Goal: Task Accomplishment & Management: Manage account settings

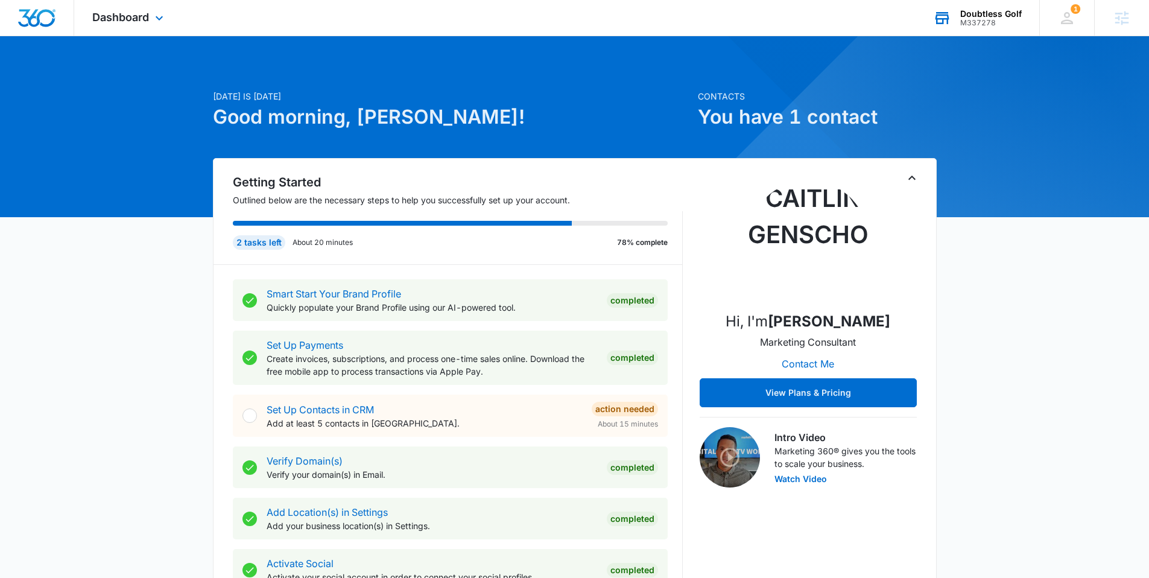
click at [996, 19] on div "M337278" at bounding box center [991, 23] width 62 height 8
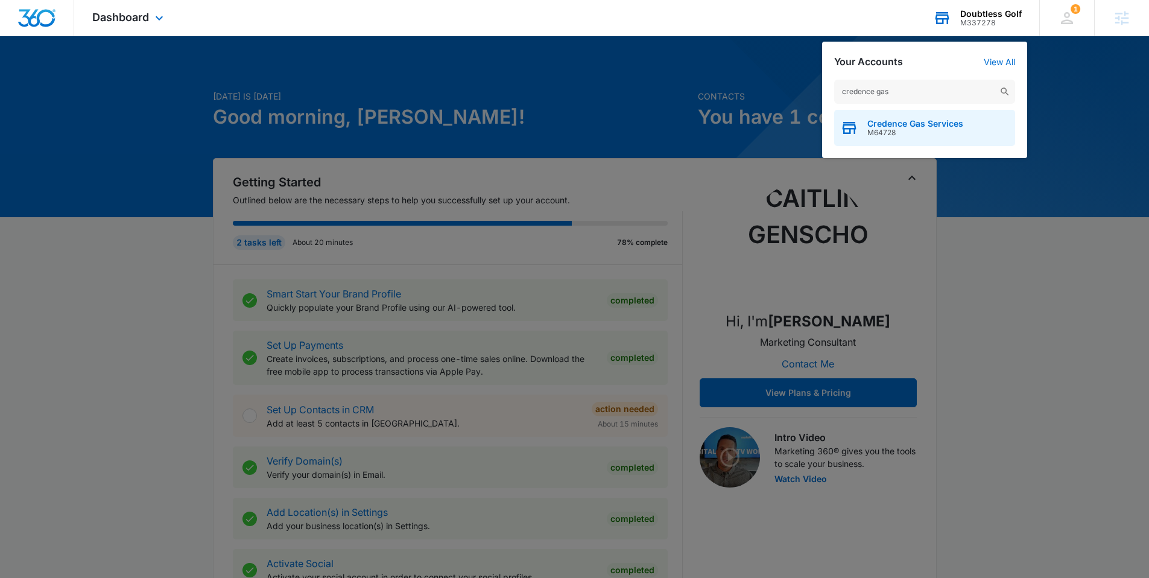
type input "credence gas"
click at [894, 125] on span "Credence Gas Services" at bounding box center [915, 124] width 96 height 10
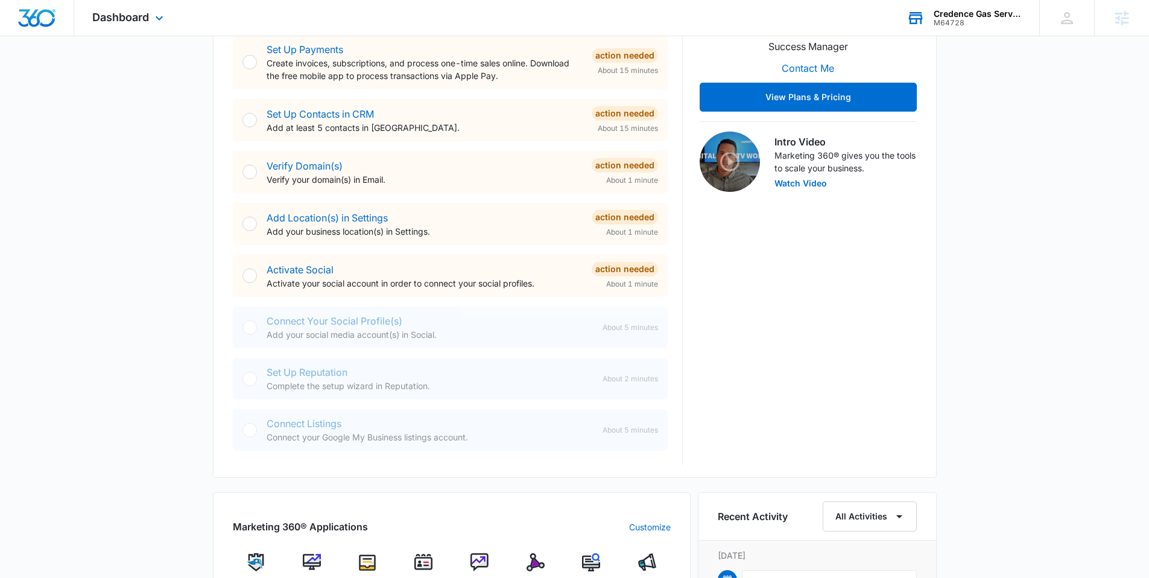
scroll to position [279, 0]
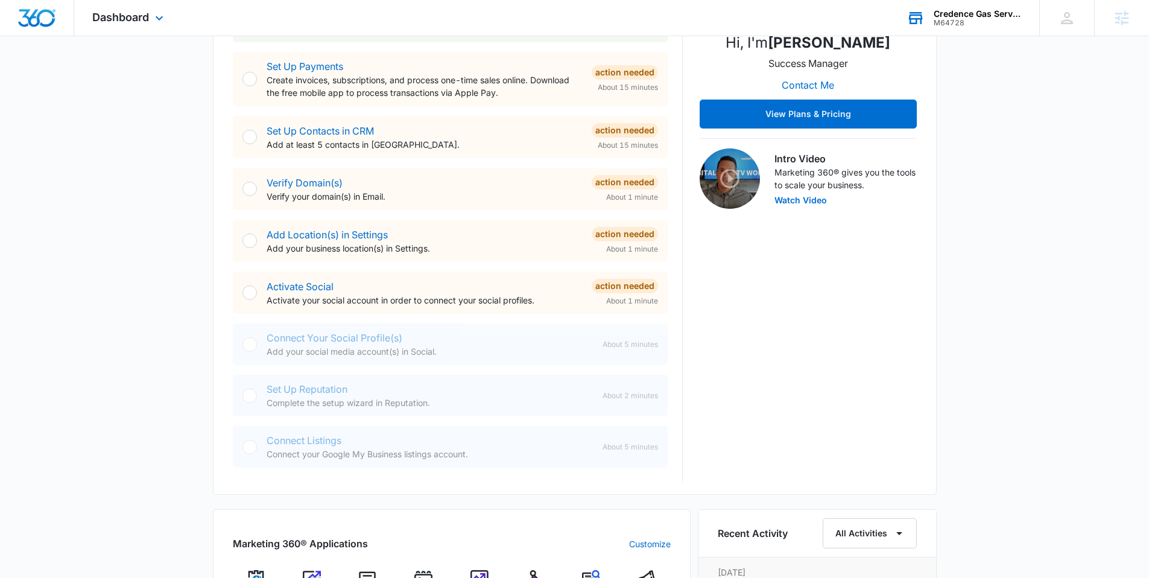
click at [148, 10] on div "Dashboard Apps Reputation Websites Forms CRM Email Social Content Ads Intellige…" at bounding box center [129, 18] width 110 height 36
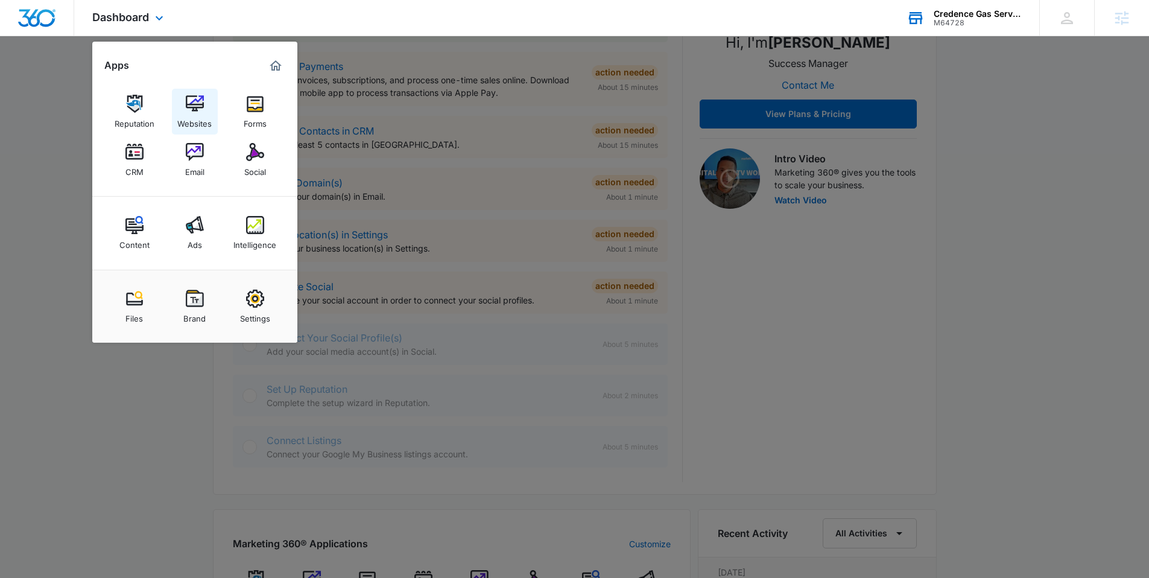
click at [201, 133] on link "Websites" at bounding box center [195, 112] width 46 height 46
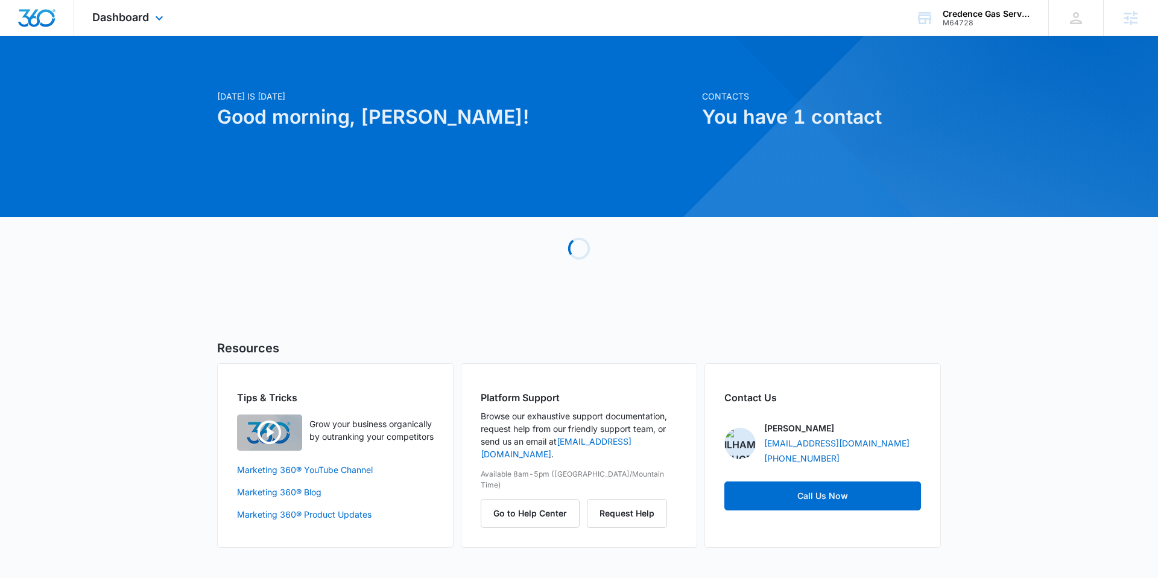
drag, startPoint x: 145, startPoint y: 20, endPoint x: 141, endPoint y: 26, distance: 7.4
click at [145, 19] on span "Dashboard" at bounding box center [120, 17] width 57 height 13
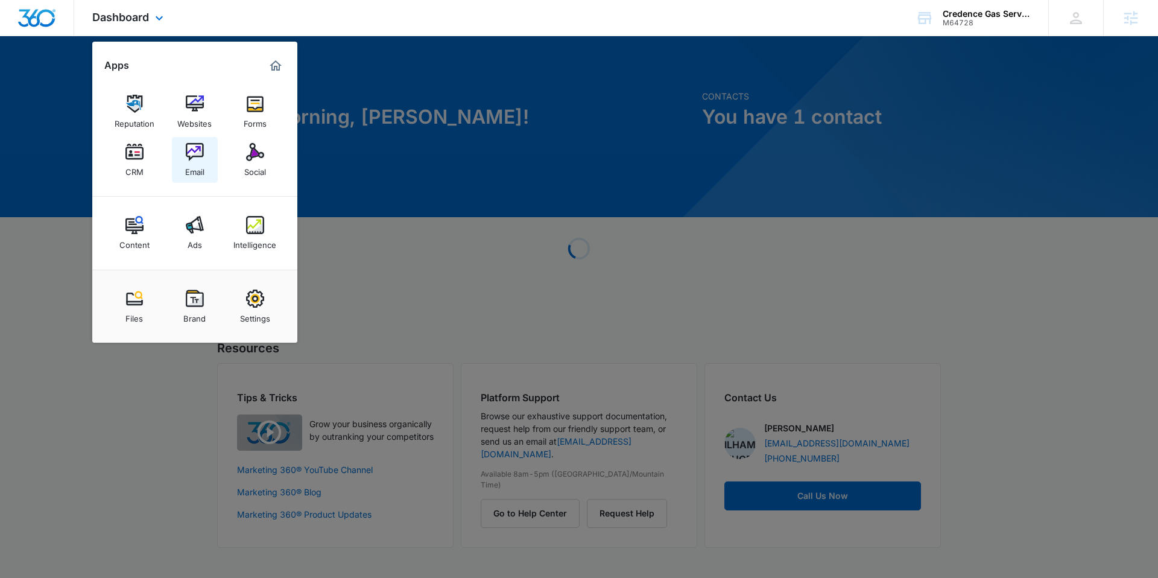
click at [193, 165] on div "Email" at bounding box center [194, 169] width 19 height 16
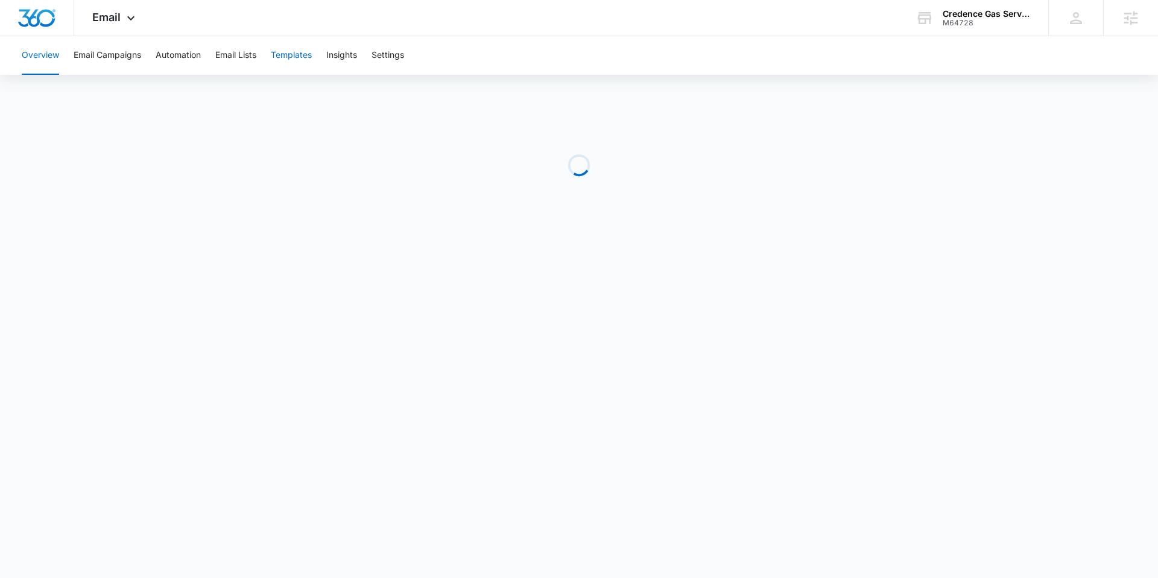
click at [283, 61] on button "Templates" at bounding box center [291, 55] width 41 height 39
click at [124, 18] on icon at bounding box center [131, 21] width 14 height 14
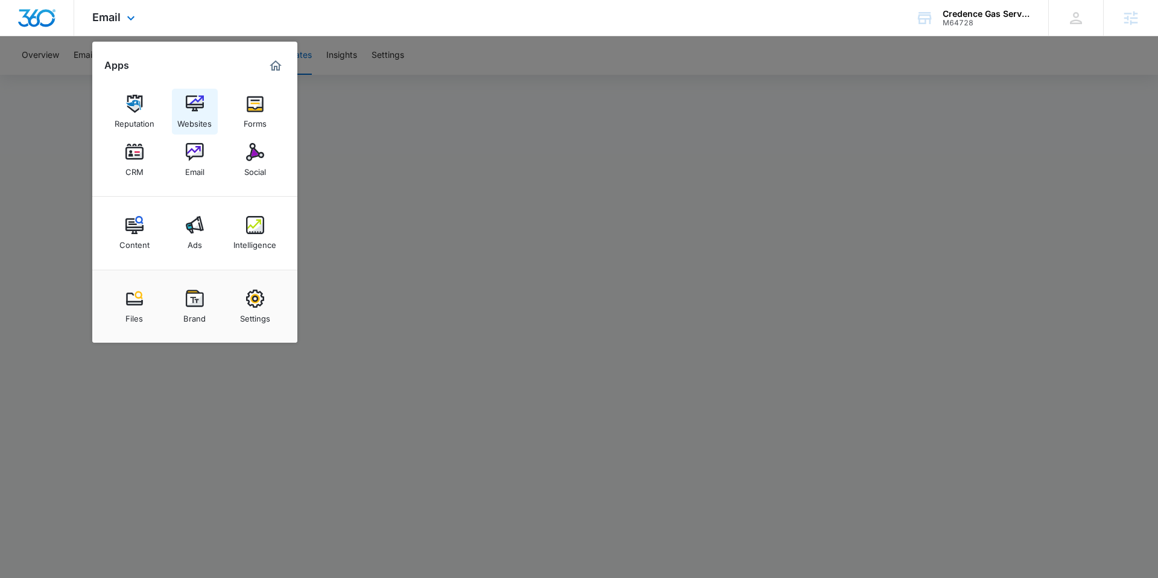
click at [198, 127] on div "Websites" at bounding box center [194, 121] width 34 height 16
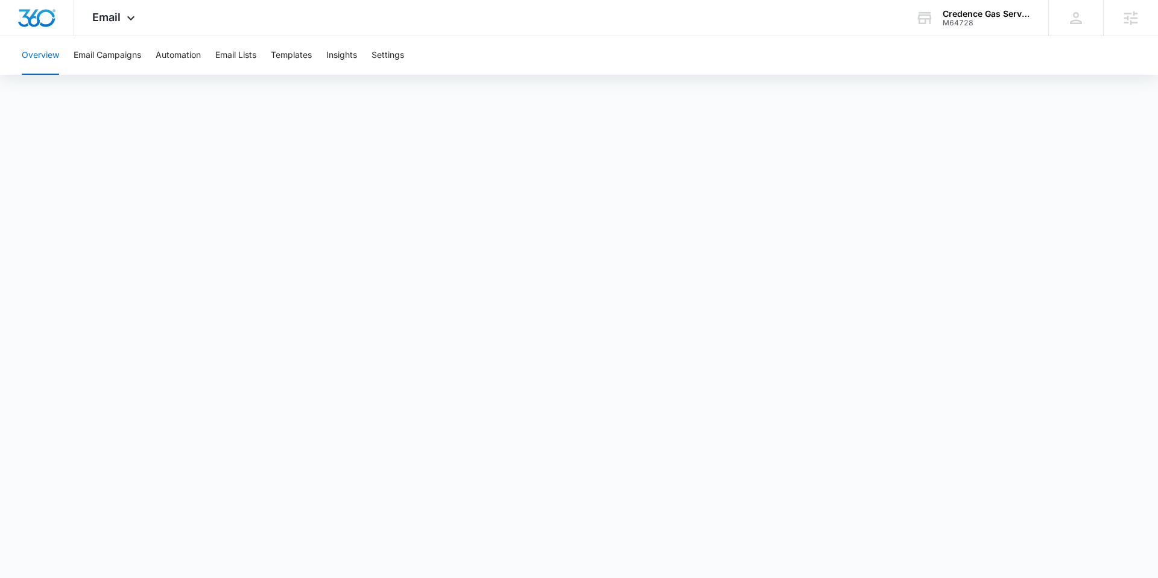
click at [408, 62] on div "Overview Email Campaigns Automation Email Lists Templates Insights Settings" at bounding box center [578, 55] width 1129 height 39
click at [383, 59] on button "Settings" at bounding box center [388, 55] width 33 height 39
click at [128, 21] on icon at bounding box center [131, 21] width 14 height 14
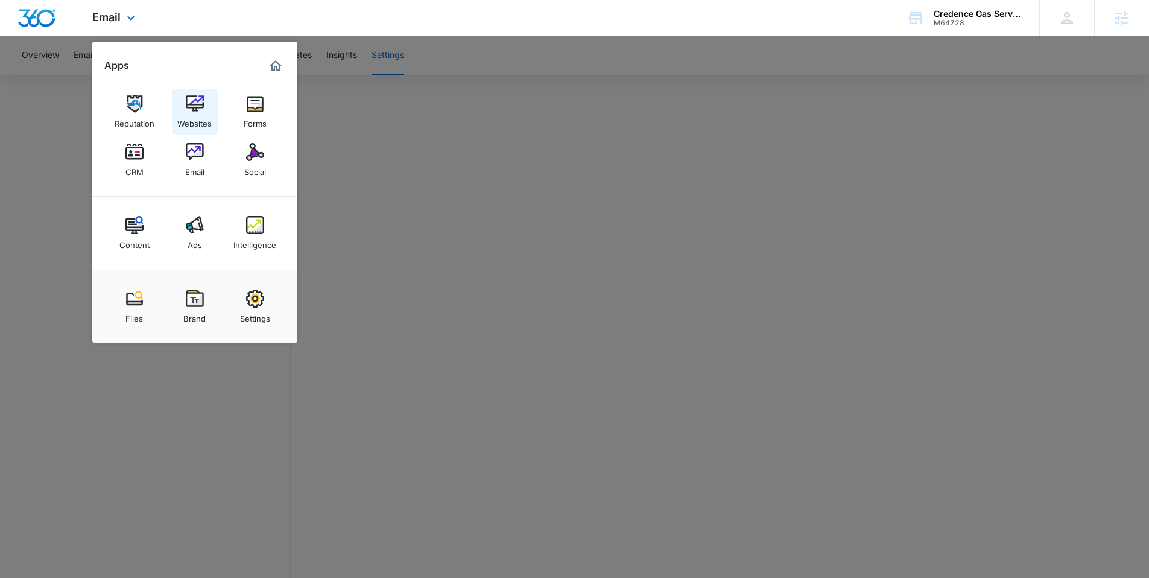
click at [197, 109] on img at bounding box center [195, 104] width 18 height 18
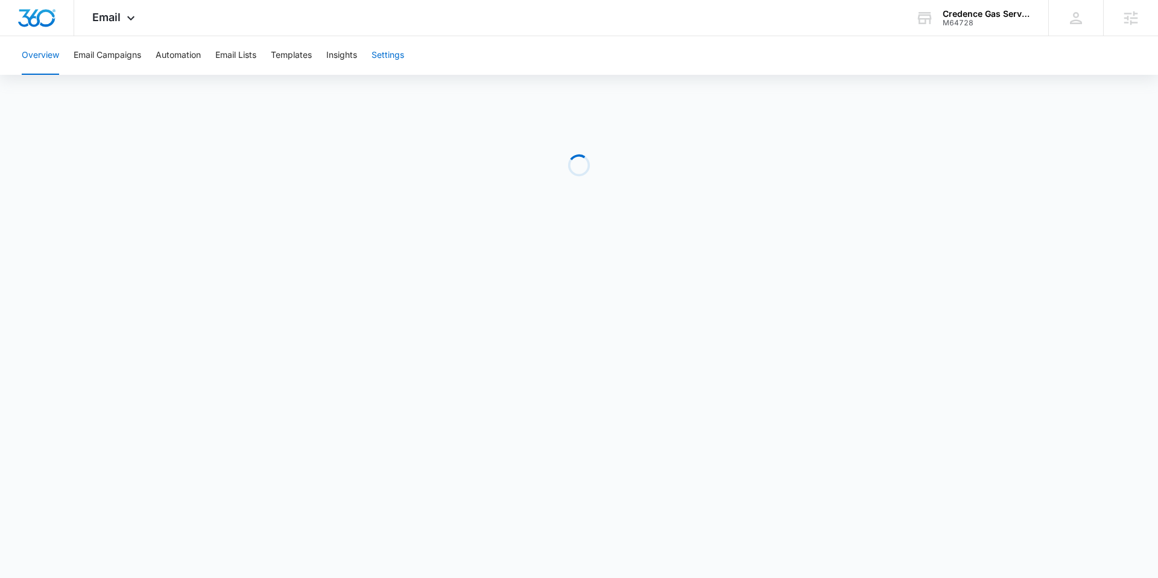
click at [381, 54] on button "Settings" at bounding box center [388, 55] width 33 height 39
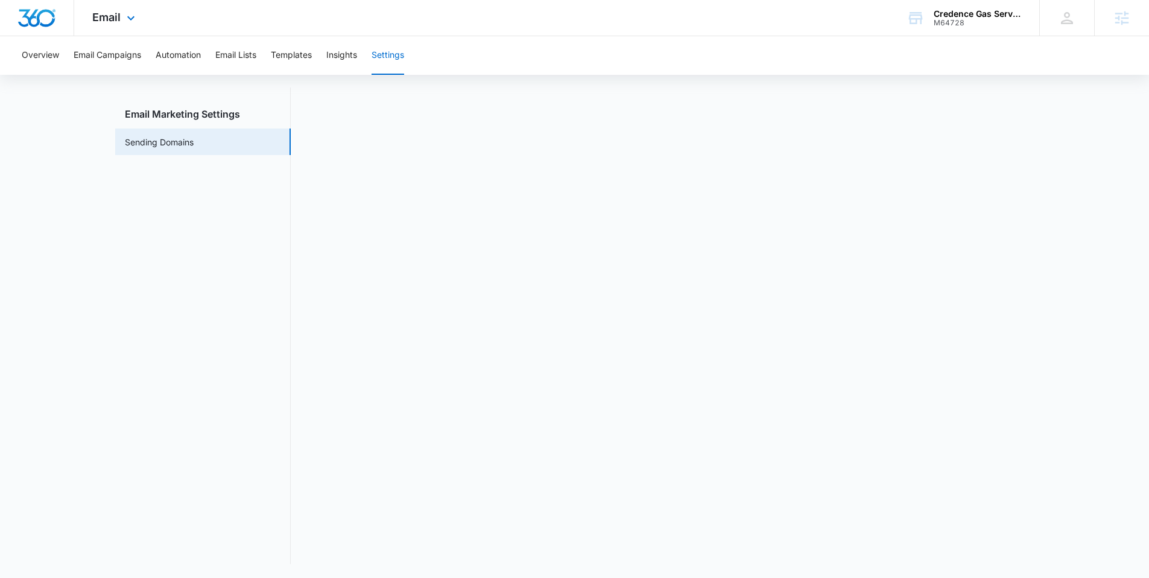
click at [125, 7] on div "Email Apps Reputation Websites Forms CRM Email Social Content Ads Intelligence …" at bounding box center [115, 18] width 82 height 36
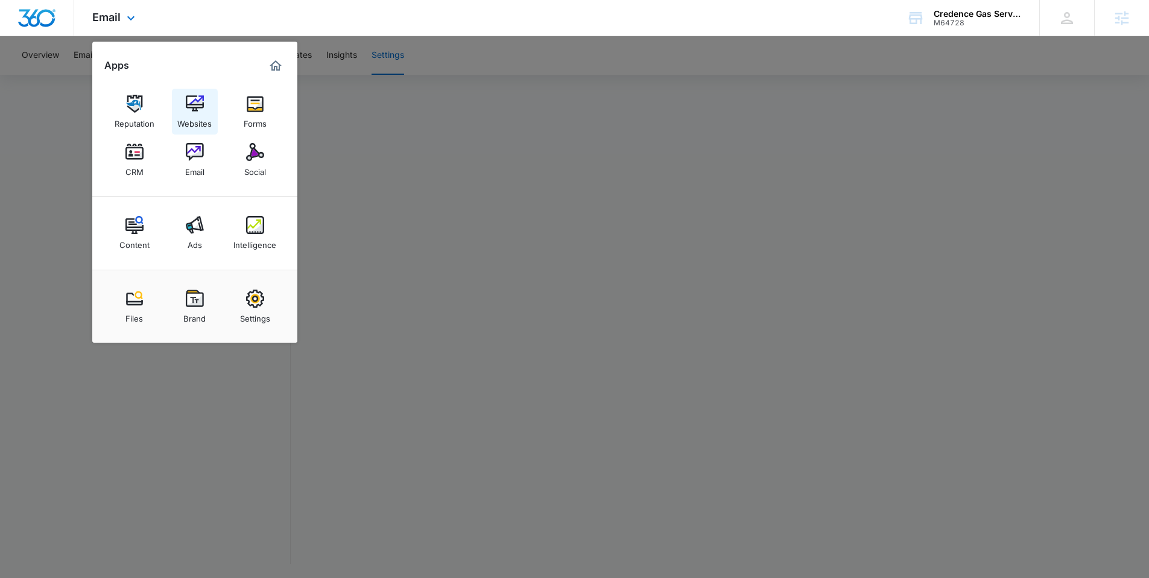
click at [195, 103] on img at bounding box center [195, 104] width 18 height 18
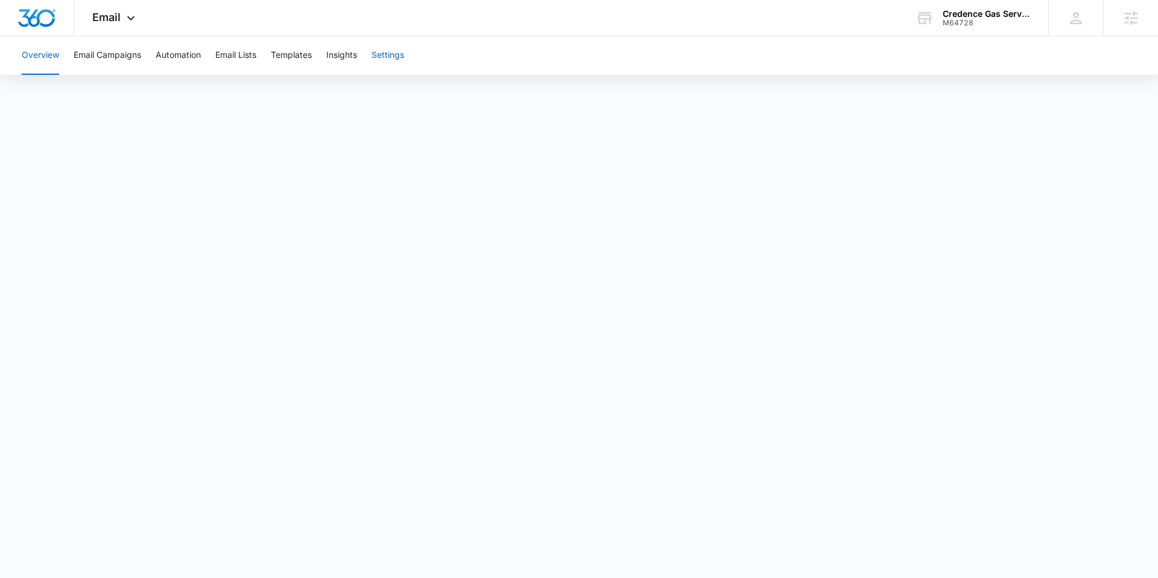
click at [395, 53] on button "Settings" at bounding box center [388, 55] width 33 height 39
click at [31, 19] on img "Dashboard" at bounding box center [36, 18] width 39 height 18
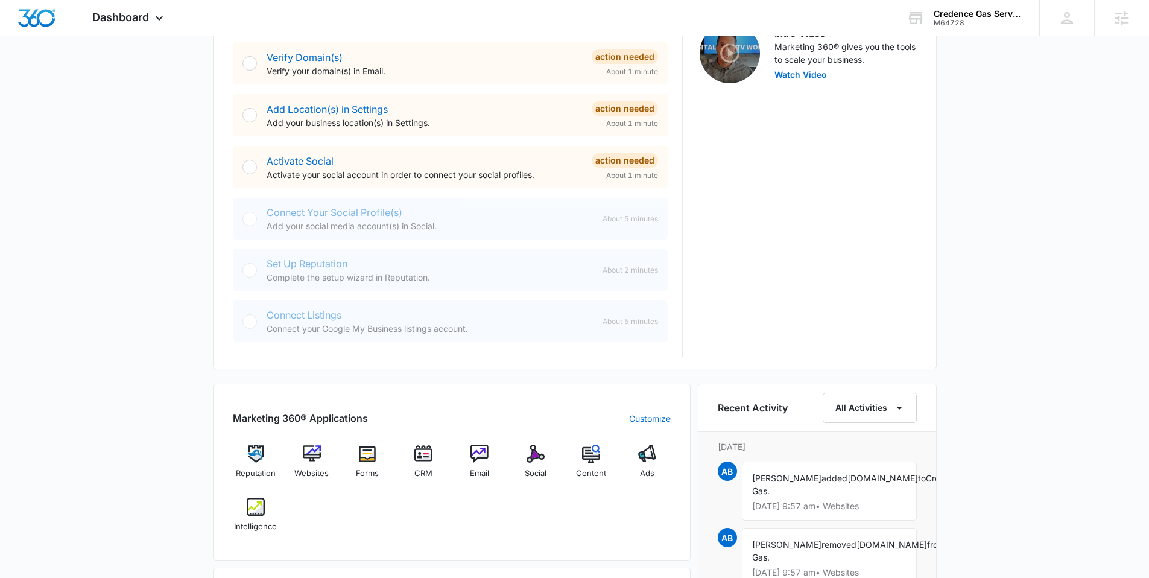
scroll to position [402, 0]
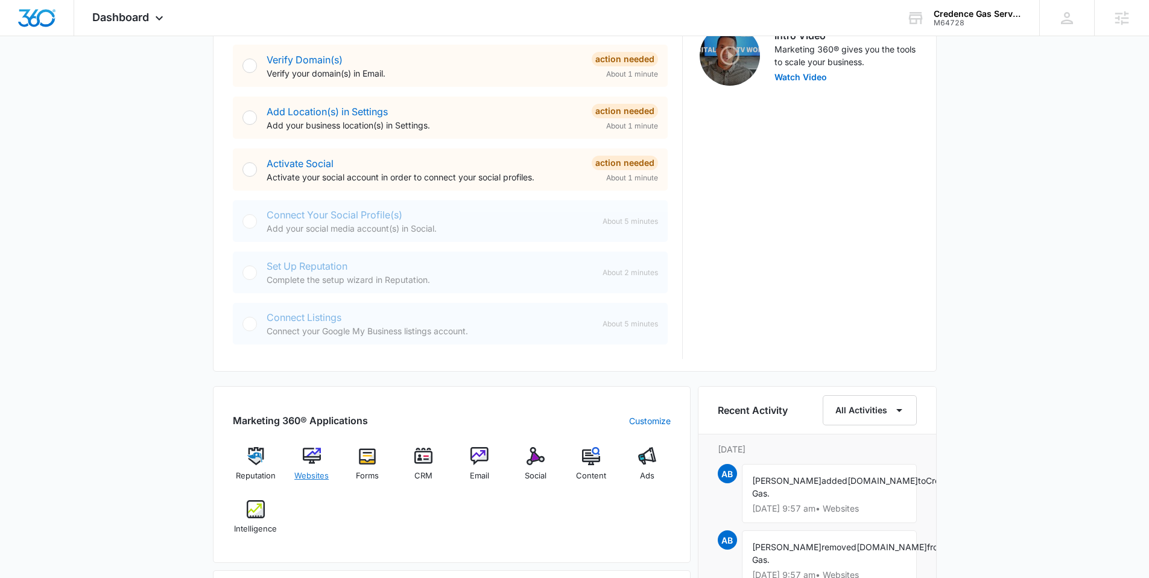
click at [314, 452] on img at bounding box center [312, 456] width 18 height 18
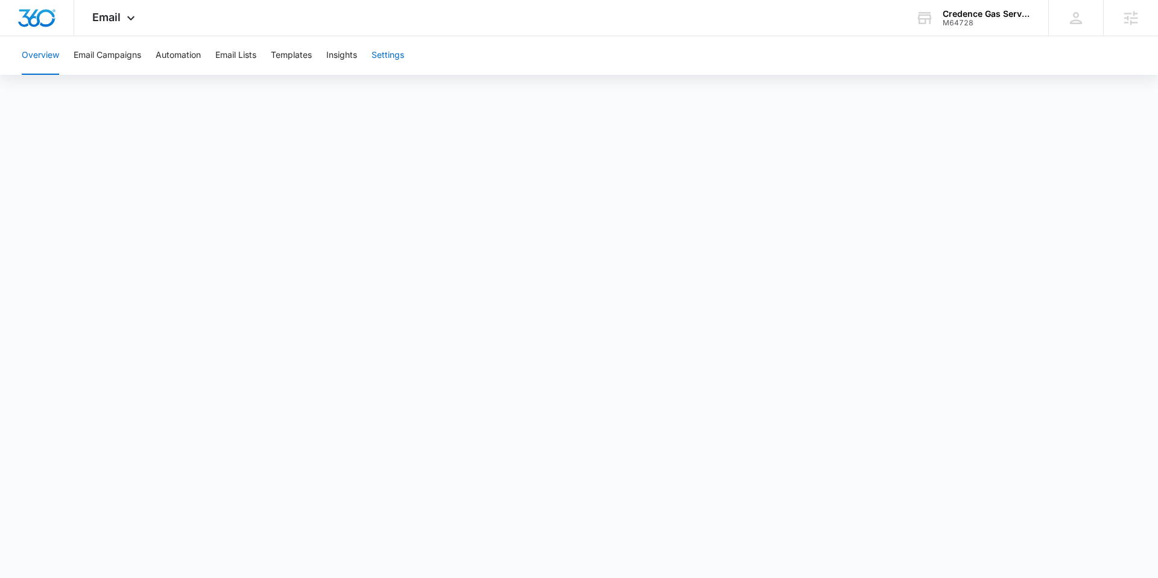
click at [397, 52] on button "Settings" at bounding box center [388, 55] width 33 height 39
click at [127, 19] on icon at bounding box center [130, 21] width 7 height 4
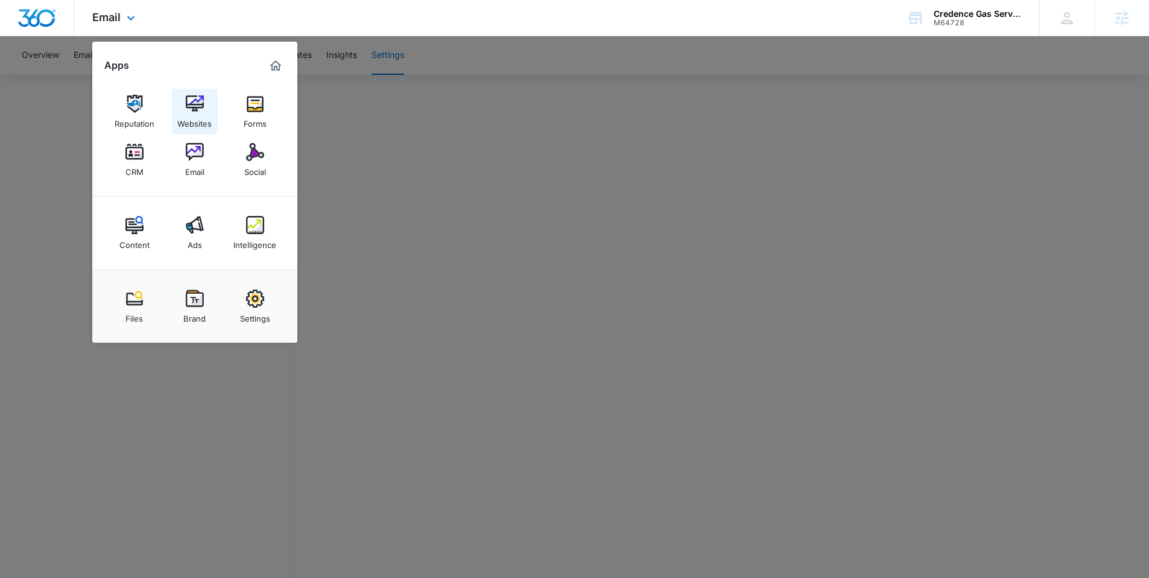
click at [195, 106] on img at bounding box center [195, 104] width 18 height 18
